Goal: Task Accomplishment & Management: Manage account settings

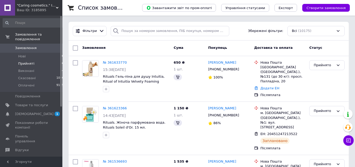
click at [30, 61] on span "Прийняті" at bounding box center [26, 63] width 16 height 5
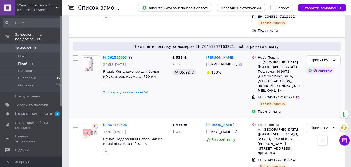
scroll to position [124, 0]
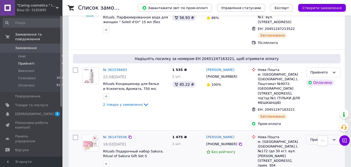
click at [334, 138] on icon at bounding box center [334, 140] width 4 height 4
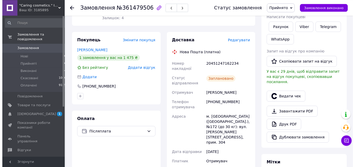
scroll to position [97, 0]
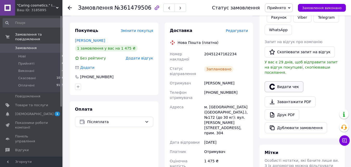
click at [293, 81] on button "Видати чек" at bounding box center [283, 86] width 39 height 11
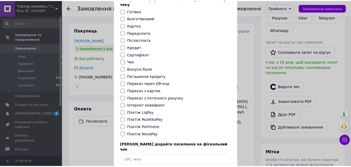
scroll to position [56, 0]
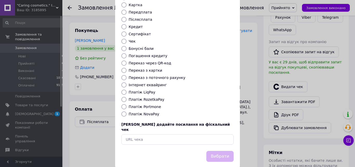
click at [147, 112] on label "Платіж NovaPay" at bounding box center [144, 114] width 31 height 4
click at [127, 111] on input "Платіж NovaPay" at bounding box center [123, 113] width 5 height 5
radio input "true"
click at [222, 151] on button "Вибрати" at bounding box center [219, 156] width 27 height 11
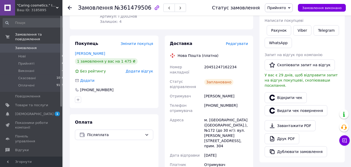
scroll to position [70, 0]
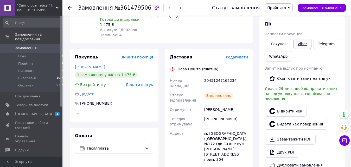
click at [298, 43] on link "Viber" at bounding box center [302, 44] width 18 height 10
click at [160, 164] on div "Покупець Змінити покупця Біленко Марія 1 замовлення у вас на 1 475 ₴ Без рейтин…" at bounding box center [114, 159] width 95 height 221
drag, startPoint x: 205, startPoint y: 75, endPoint x: 237, endPoint y: 76, distance: 32.2
click at [237, 76] on div "20451247162234" at bounding box center [226, 83] width 46 height 15
copy div "20451247162234"
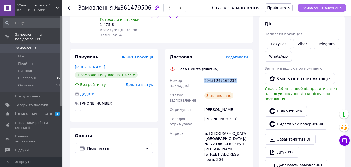
click at [321, 8] on span "Замовлення виконано" at bounding box center [322, 8] width 40 height 4
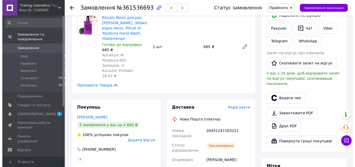
scroll to position [176, 0]
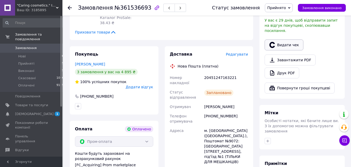
click at [291, 40] on button "Видати чек" at bounding box center [283, 45] width 39 height 11
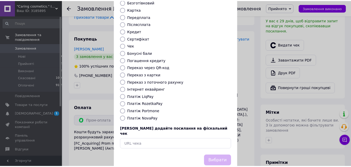
scroll to position [56, 0]
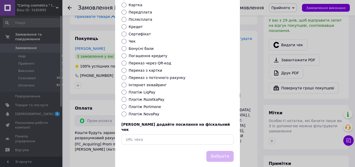
click at [154, 97] on label "Платіж RozetkaPay" at bounding box center [147, 99] width 36 height 4
click at [127, 97] on input "Платіж RozetkaPay" at bounding box center [123, 99] width 5 height 5
radio input "true"
click at [225, 151] on button "Вибрати" at bounding box center [219, 156] width 27 height 11
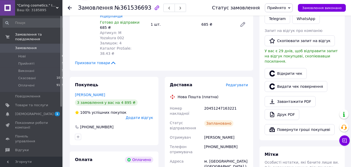
scroll to position [123, 0]
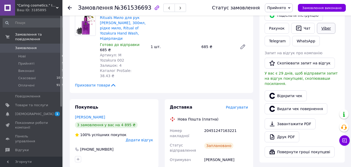
click at [323, 28] on link "Viber" at bounding box center [326, 28] width 18 height 11
drag, startPoint x: 204, startPoint y: 115, endPoint x: 233, endPoint y: 114, distance: 28.8
click at [233, 126] on div "20451247163221" at bounding box center [226, 133] width 46 height 15
copy div "20451247163221"
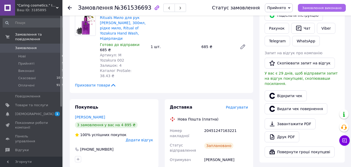
click at [332, 9] on span "Замовлення виконано" at bounding box center [322, 8] width 40 height 4
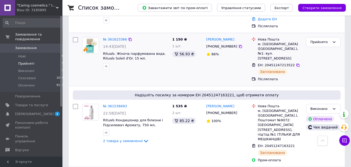
scroll to position [75, 0]
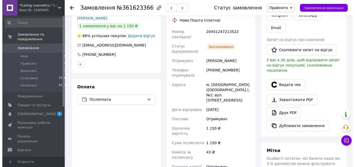
scroll to position [133, 0]
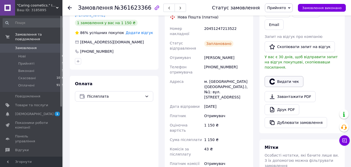
click at [295, 76] on button "Видати чек" at bounding box center [283, 81] width 39 height 11
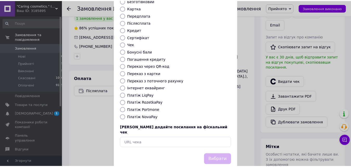
scroll to position [56, 0]
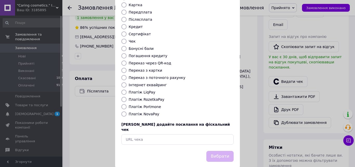
click at [144, 112] on label "Платіж NovaPay" at bounding box center [144, 114] width 31 height 4
click at [127, 111] on input "Платіж NovaPay" at bounding box center [123, 113] width 5 height 5
radio input "true"
click at [221, 151] on button "Вибрати" at bounding box center [219, 156] width 27 height 11
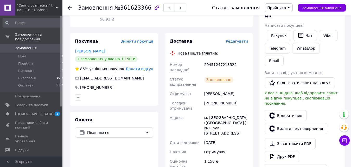
scroll to position [80, 0]
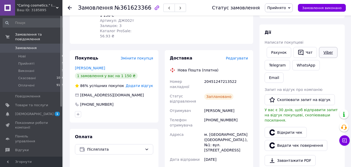
click at [324, 53] on link "Viber" at bounding box center [328, 52] width 18 height 11
click at [160, 163] on div "Покупець Змінити покупця [PERSON_NAME] 1 замовлення у вас на 1 150 ₴ 86% успішн…" at bounding box center [114, 155] width 95 height 211
drag, startPoint x: 204, startPoint y: 70, endPoint x: 235, endPoint y: 71, distance: 30.9
click at [235, 77] on div "20451247213522" at bounding box center [226, 84] width 46 height 15
copy div "20451247213522"
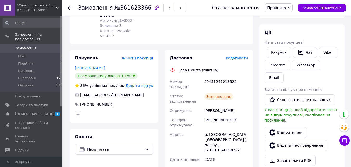
click at [160, 163] on div "Покупець Змінити покупця Феденишин Галина 1 замовлення у вас на 1 150 ₴ 86% усп…" at bounding box center [114, 155] width 95 height 211
click at [336, 8] on span "Замовлення виконано" at bounding box center [322, 8] width 40 height 4
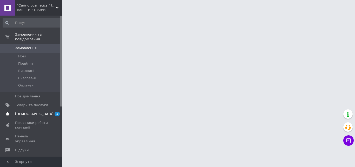
click at [28, 112] on span "[DEMOGRAPHIC_DATA]" at bounding box center [34, 114] width 38 height 5
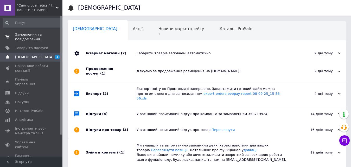
click at [30, 36] on span "Замовлення та повідомлення" at bounding box center [31, 36] width 33 height 9
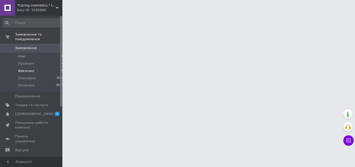
click at [28, 69] on span "Виконані" at bounding box center [26, 71] width 16 height 5
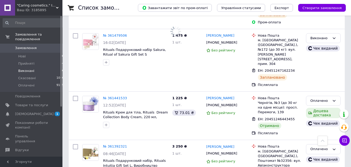
click at [27, 69] on span "Виконані" at bounding box center [26, 71] width 16 height 5
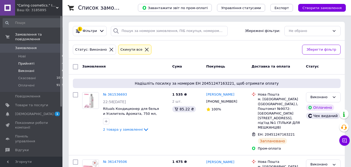
click at [27, 61] on span "Прийняті" at bounding box center [26, 63] width 16 height 5
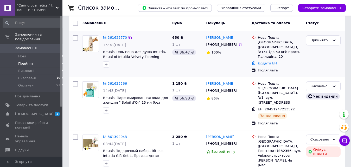
scroll to position [30, 0]
